Goal: Navigation & Orientation: Find specific page/section

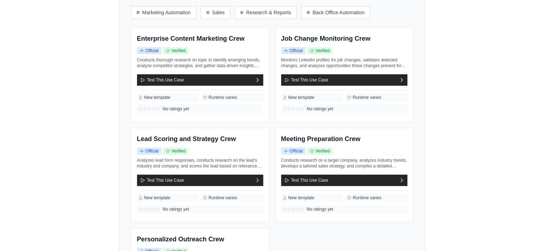
scroll to position [249, 0]
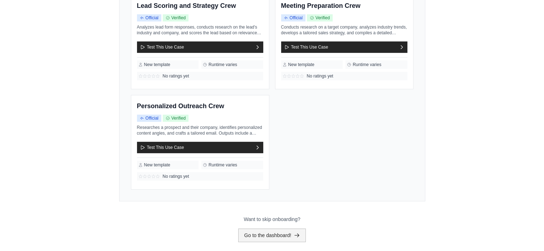
click at [247, 229] on link "Go to the dashboard!" at bounding box center [272, 236] width 68 height 14
